Goal: Task Accomplishment & Management: Use online tool/utility

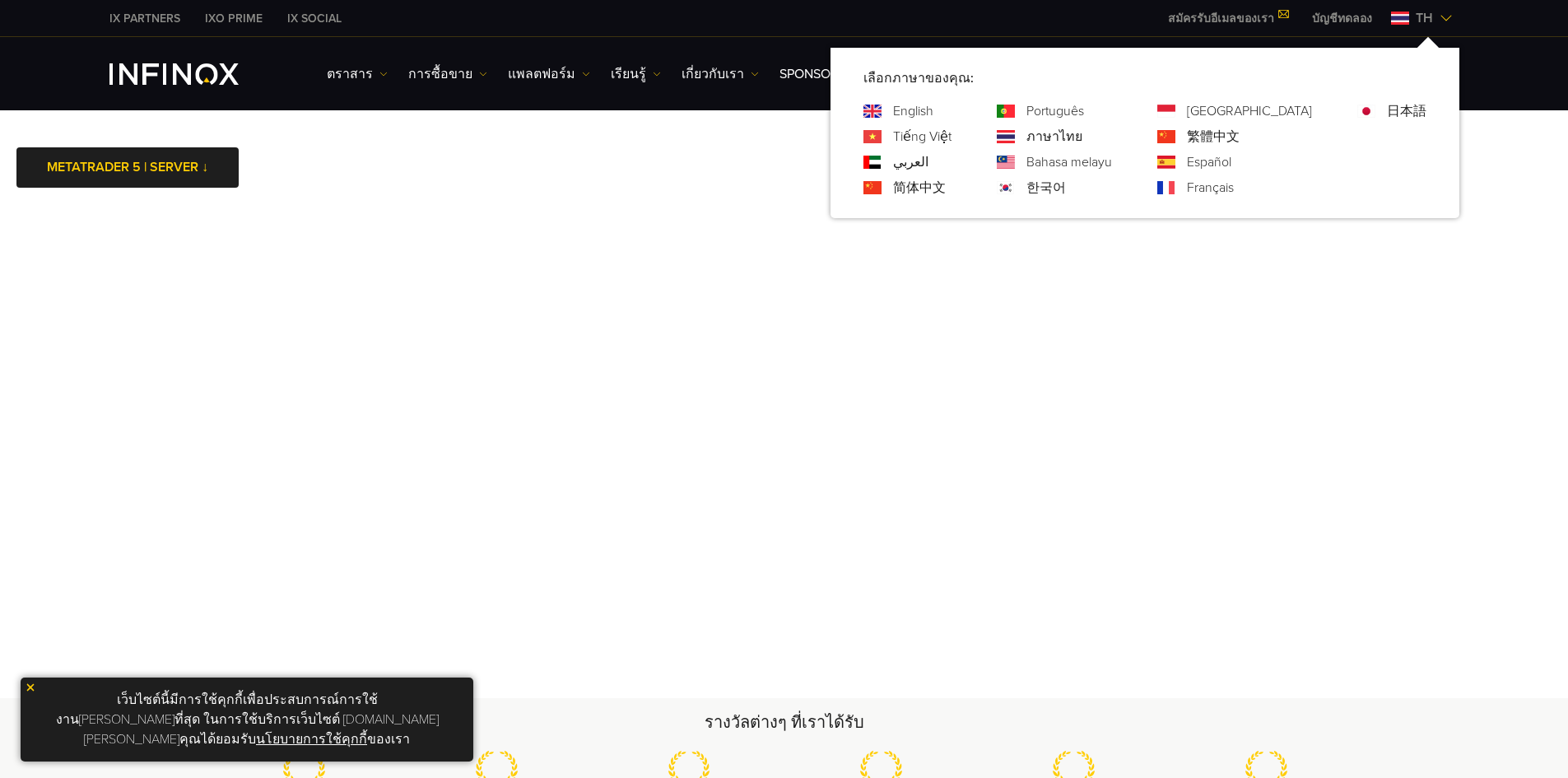
click at [933, 109] on link "English" at bounding box center [913, 111] width 40 height 20
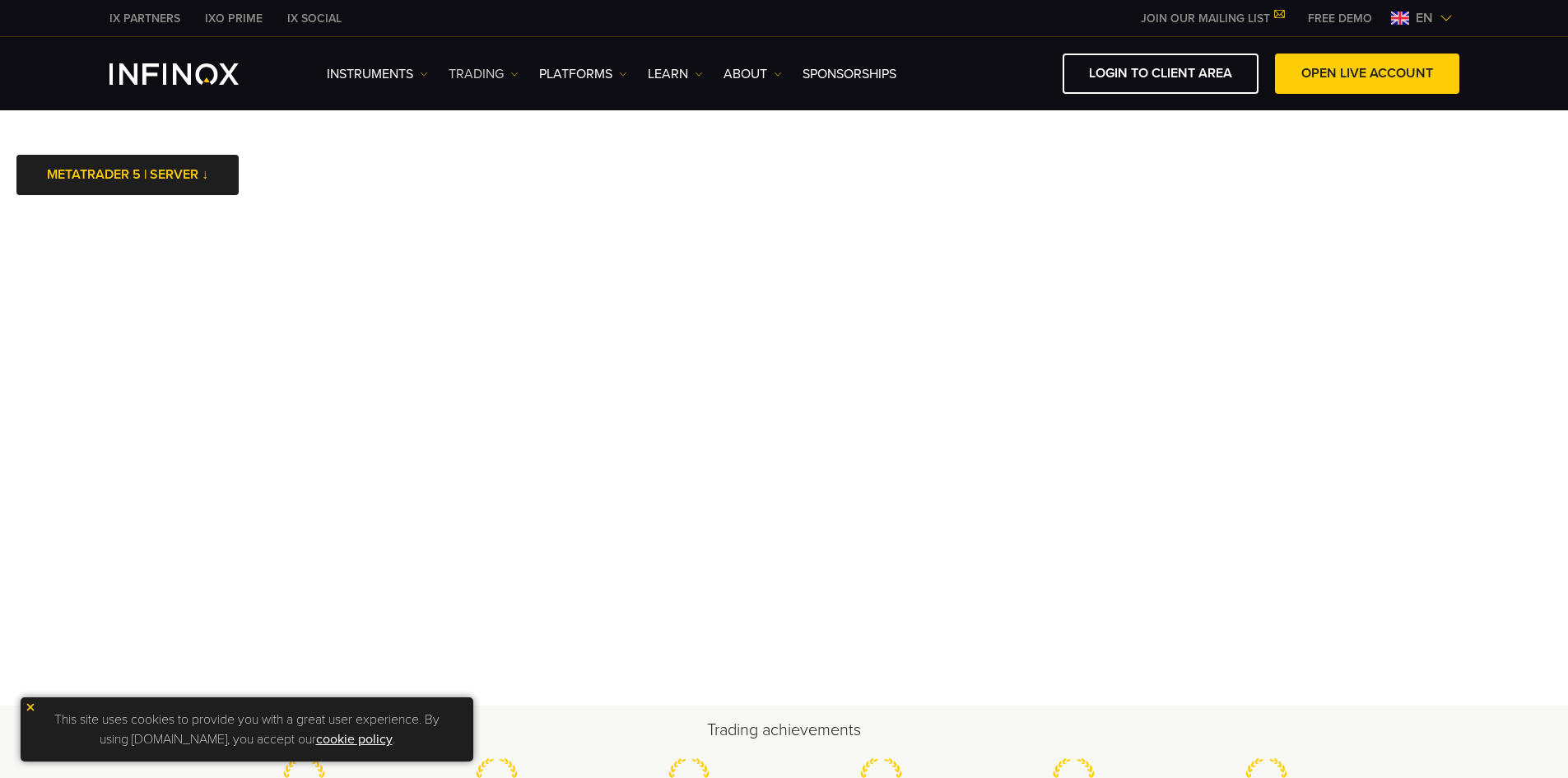
click at [510, 68] on link "TRADING" at bounding box center [484, 74] width 70 height 20
click at [622, 73] on img at bounding box center [622, 73] width 8 height 8
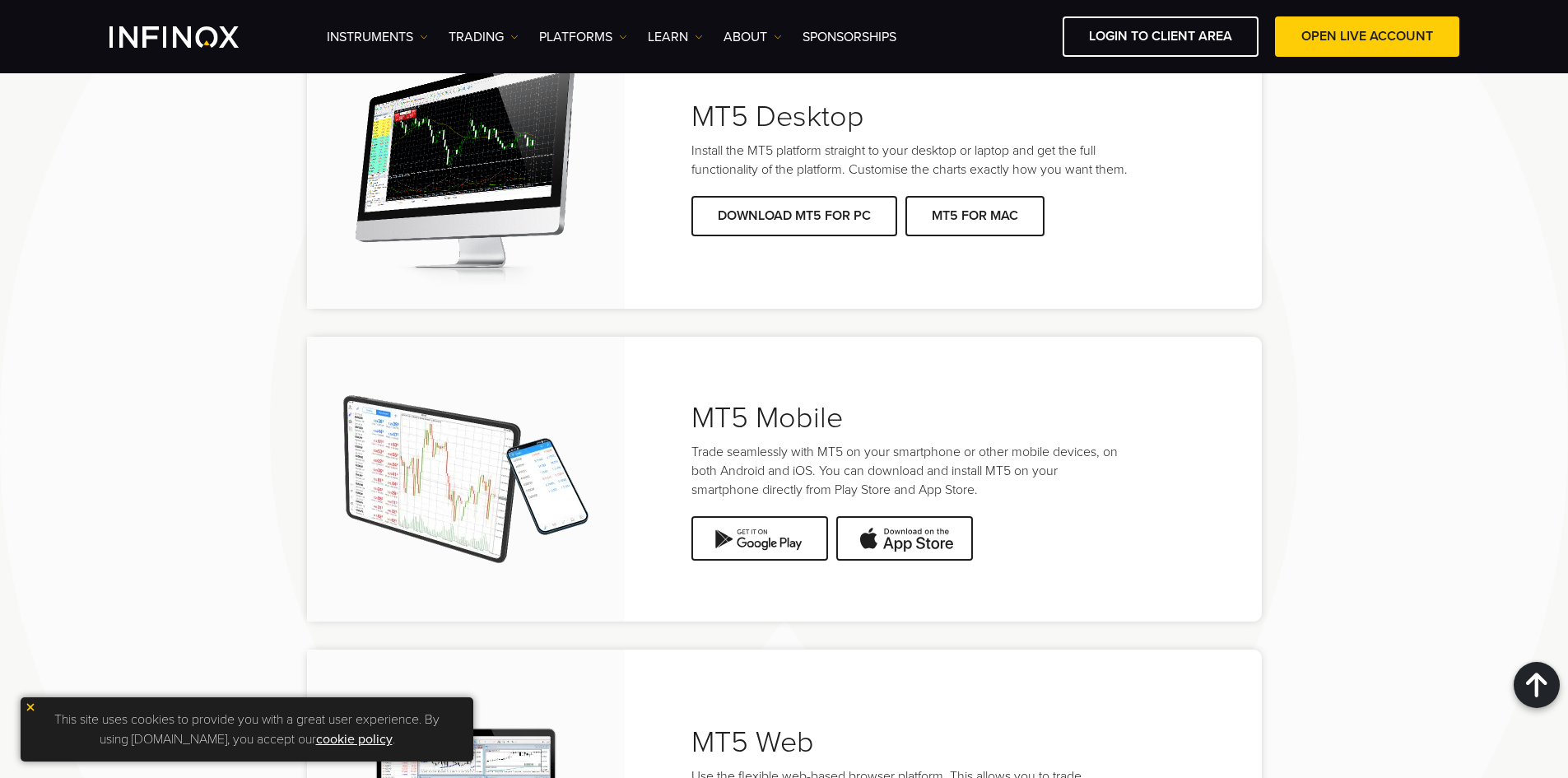
scroll to position [3787, 0]
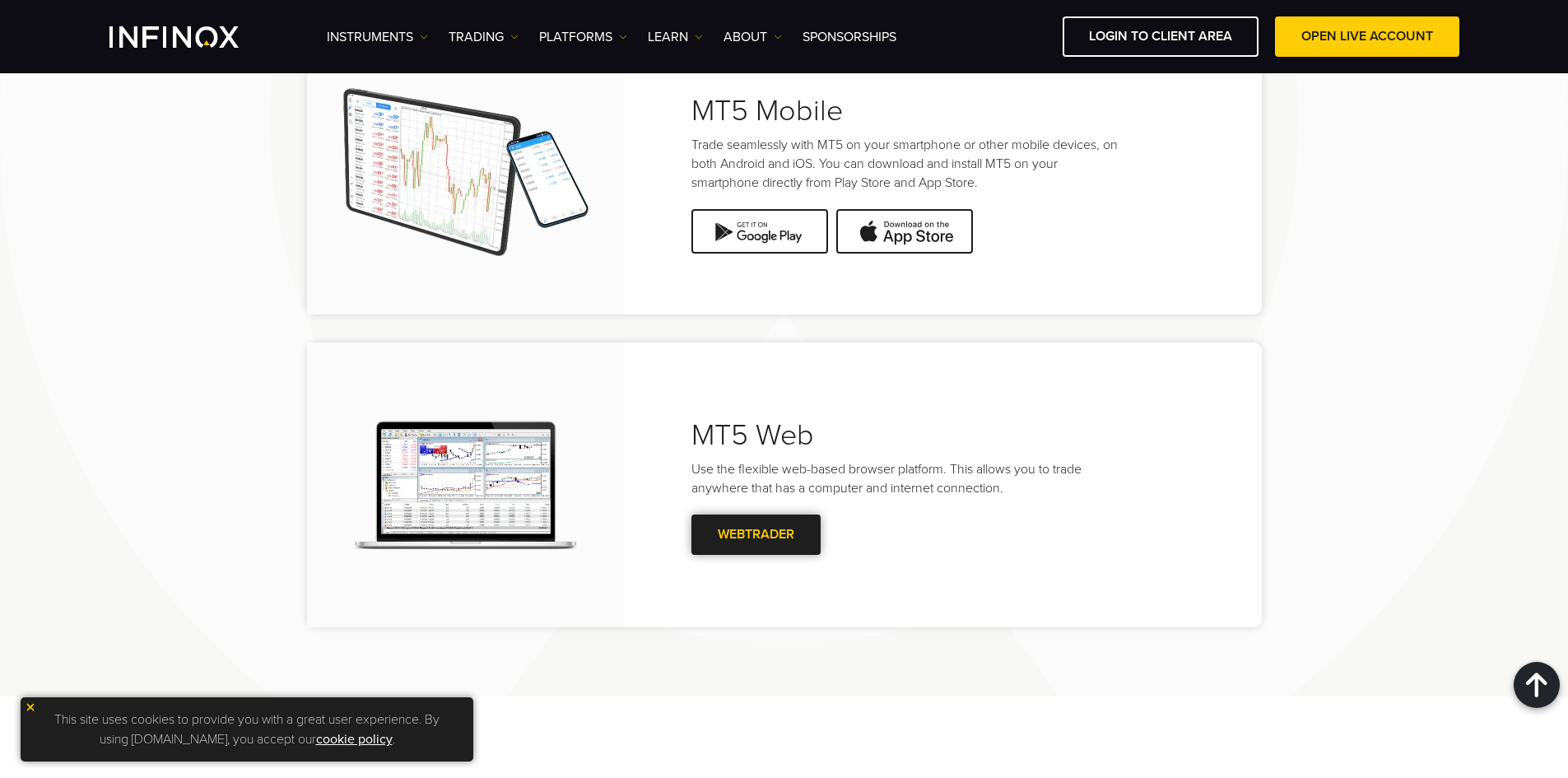
click at [746, 533] on link "WEBTRADER" at bounding box center [755, 534] width 130 height 40
